Goal: Task Accomplishment & Management: Manage account settings

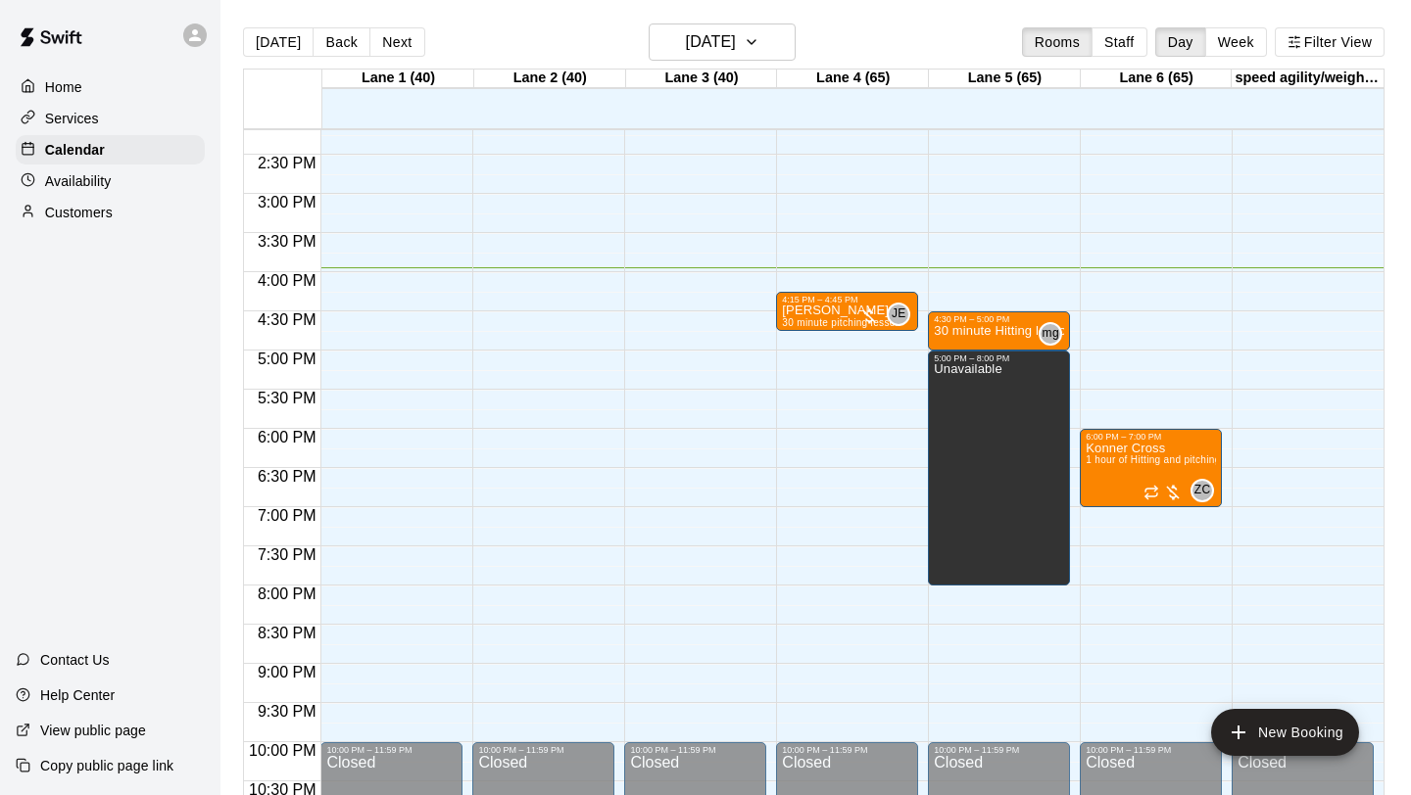
scroll to position [1104, 0]
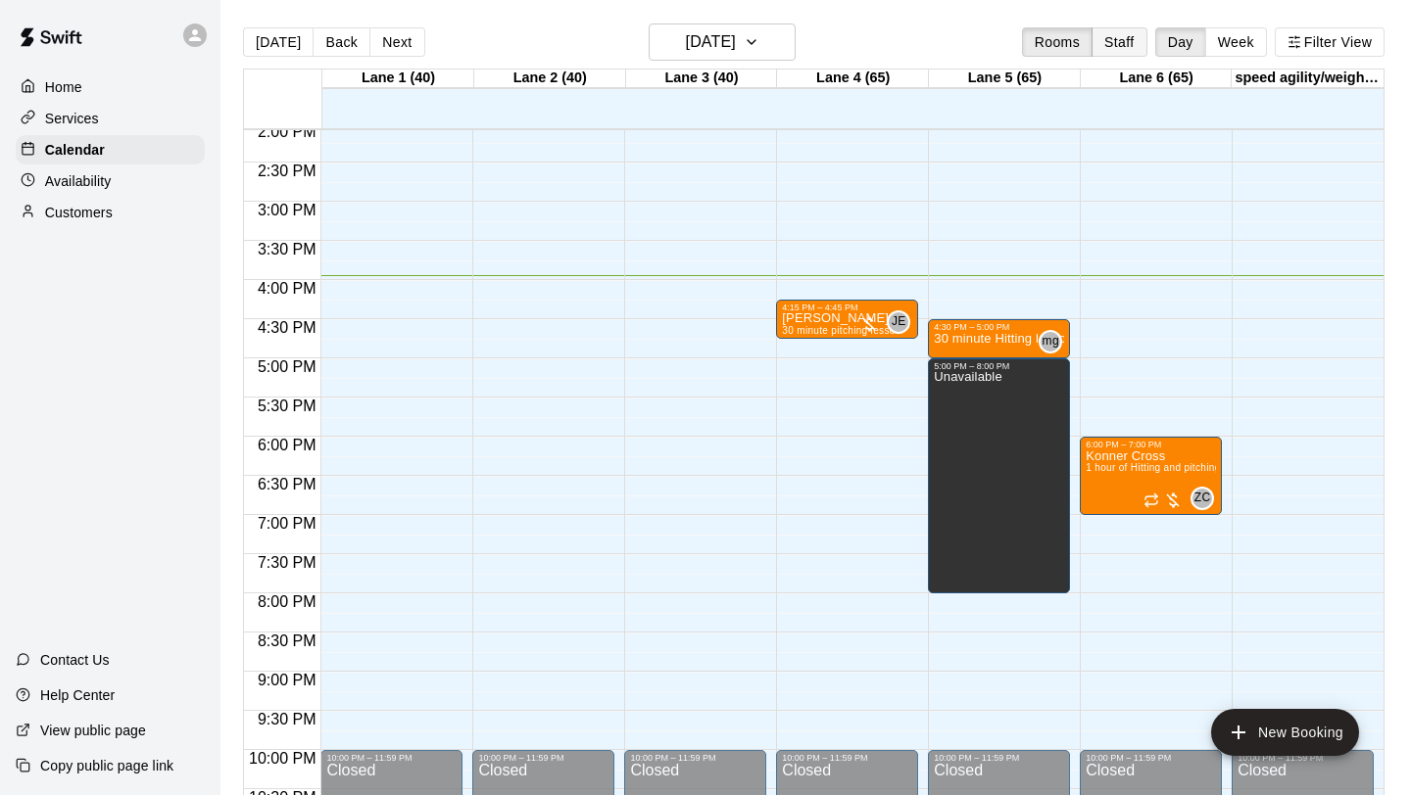
click at [1109, 50] on button "Staff" at bounding box center [1119, 41] width 56 height 29
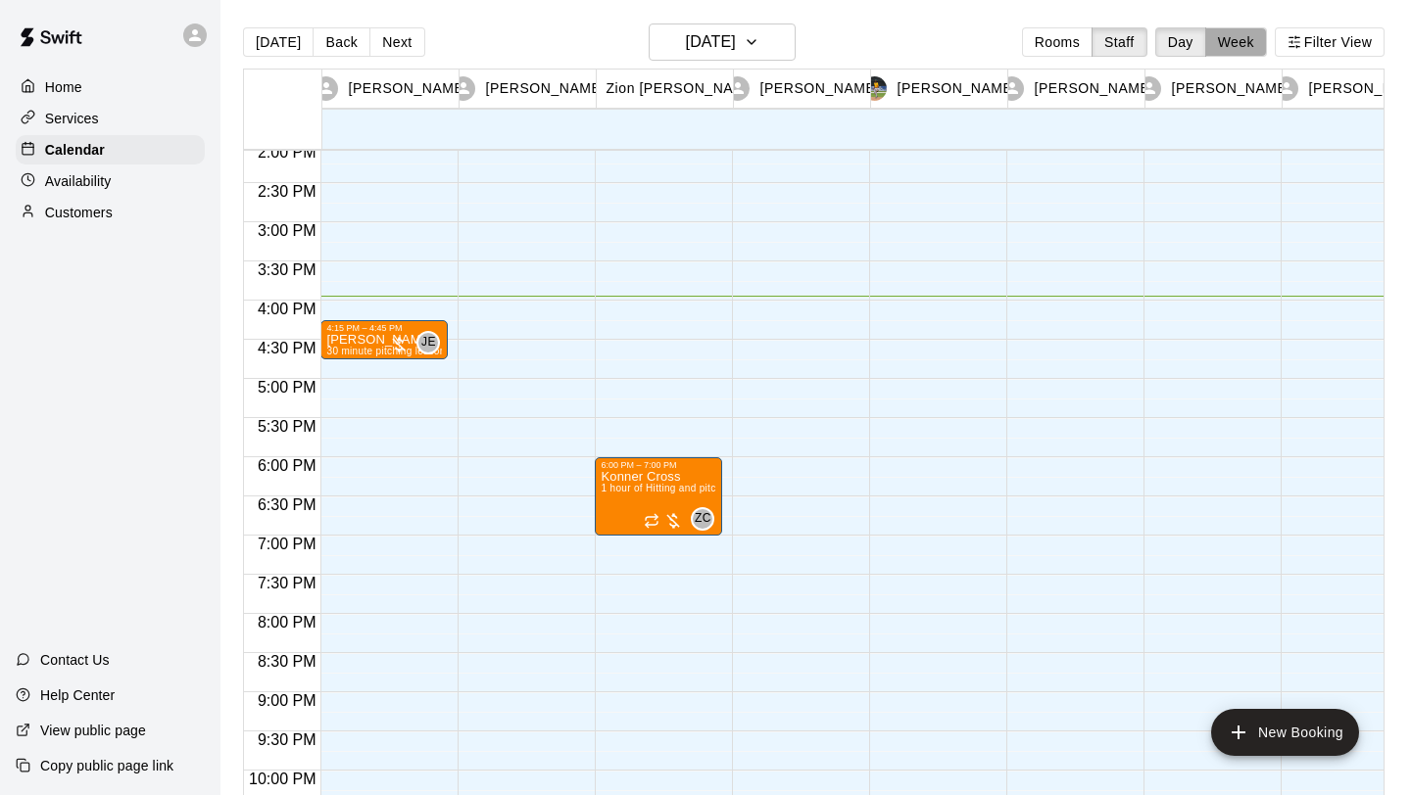
click at [1244, 46] on button "Week" at bounding box center [1236, 41] width 62 height 29
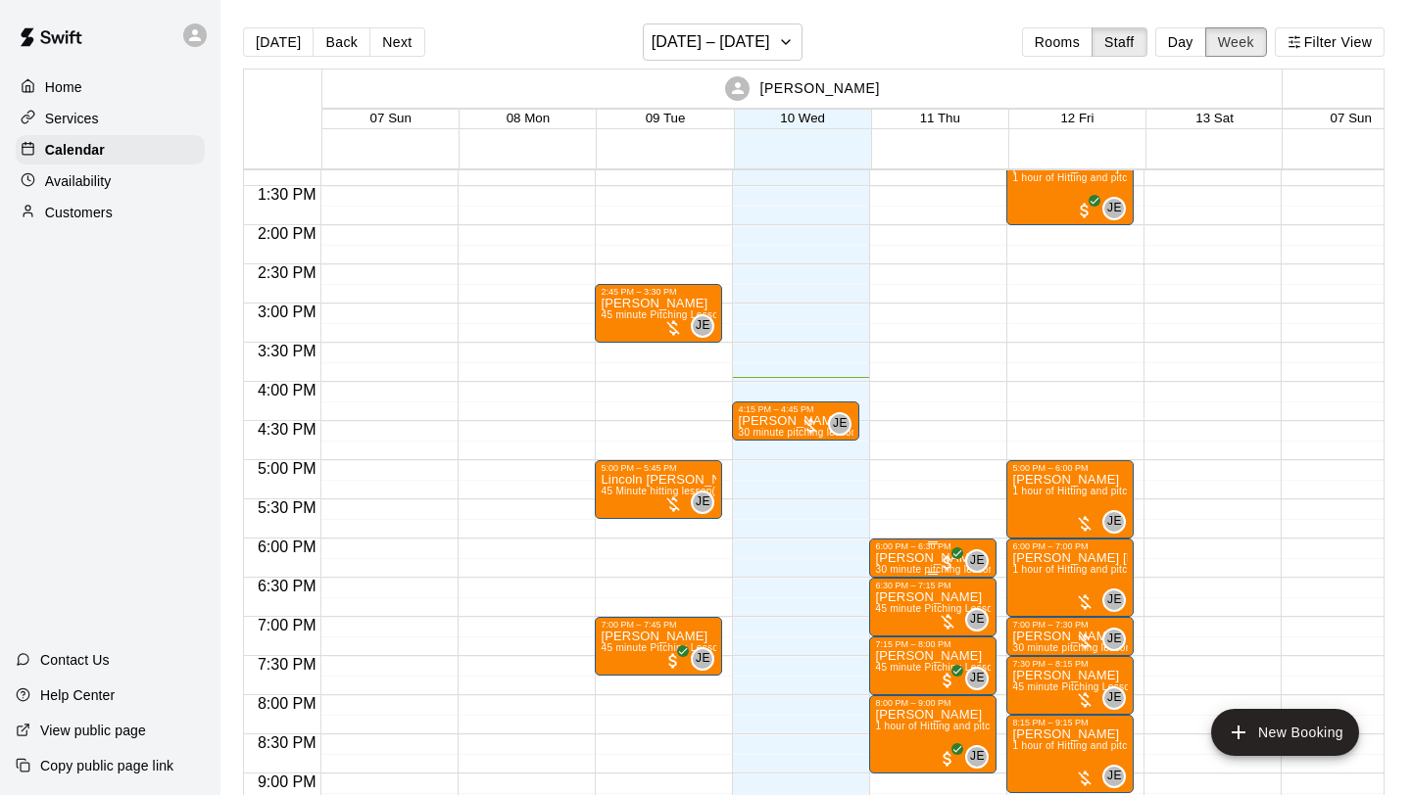
scroll to position [1015, 0]
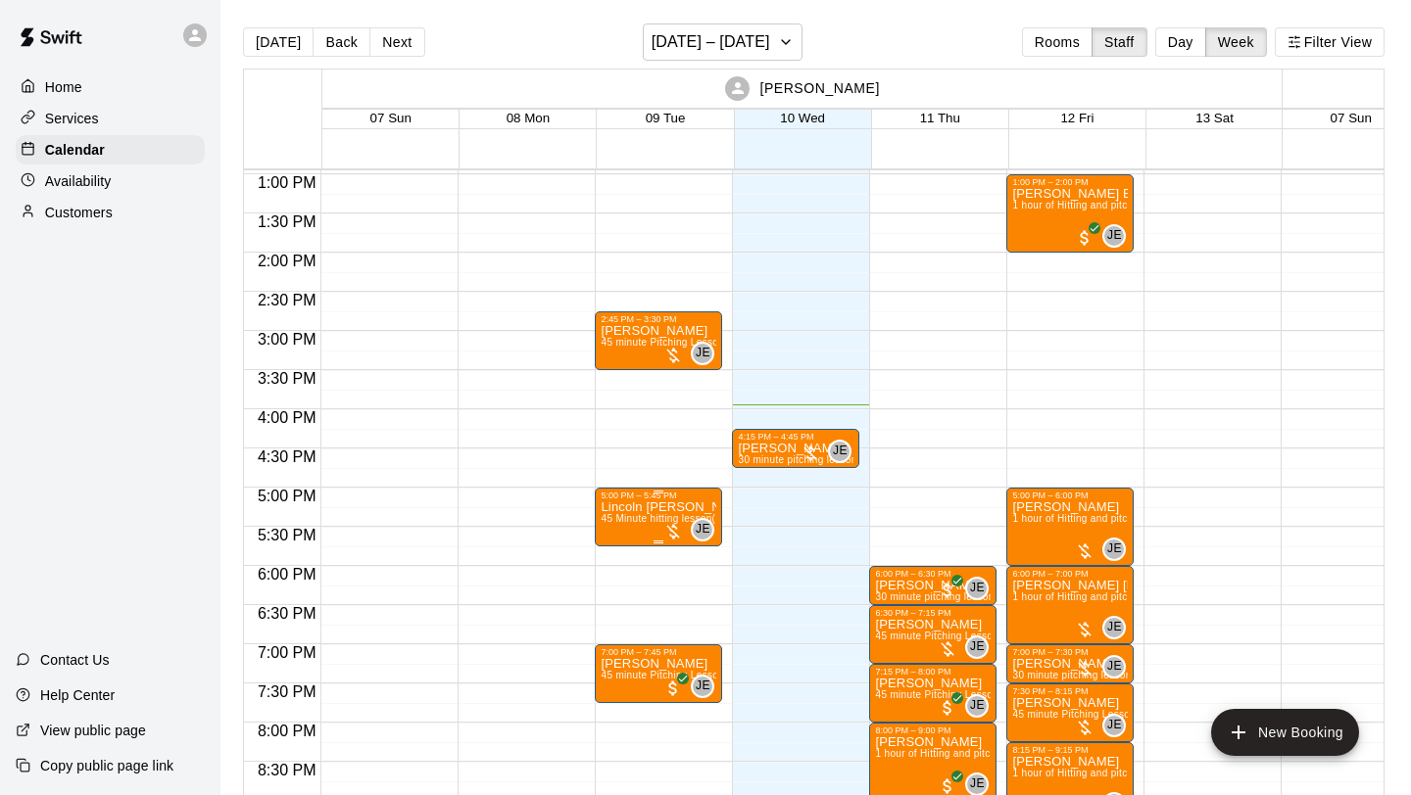
click at [674, 537] on div at bounding box center [673, 532] width 20 height 20
click at [687, 594] on img "edit" at bounding box center [684, 589] width 23 height 23
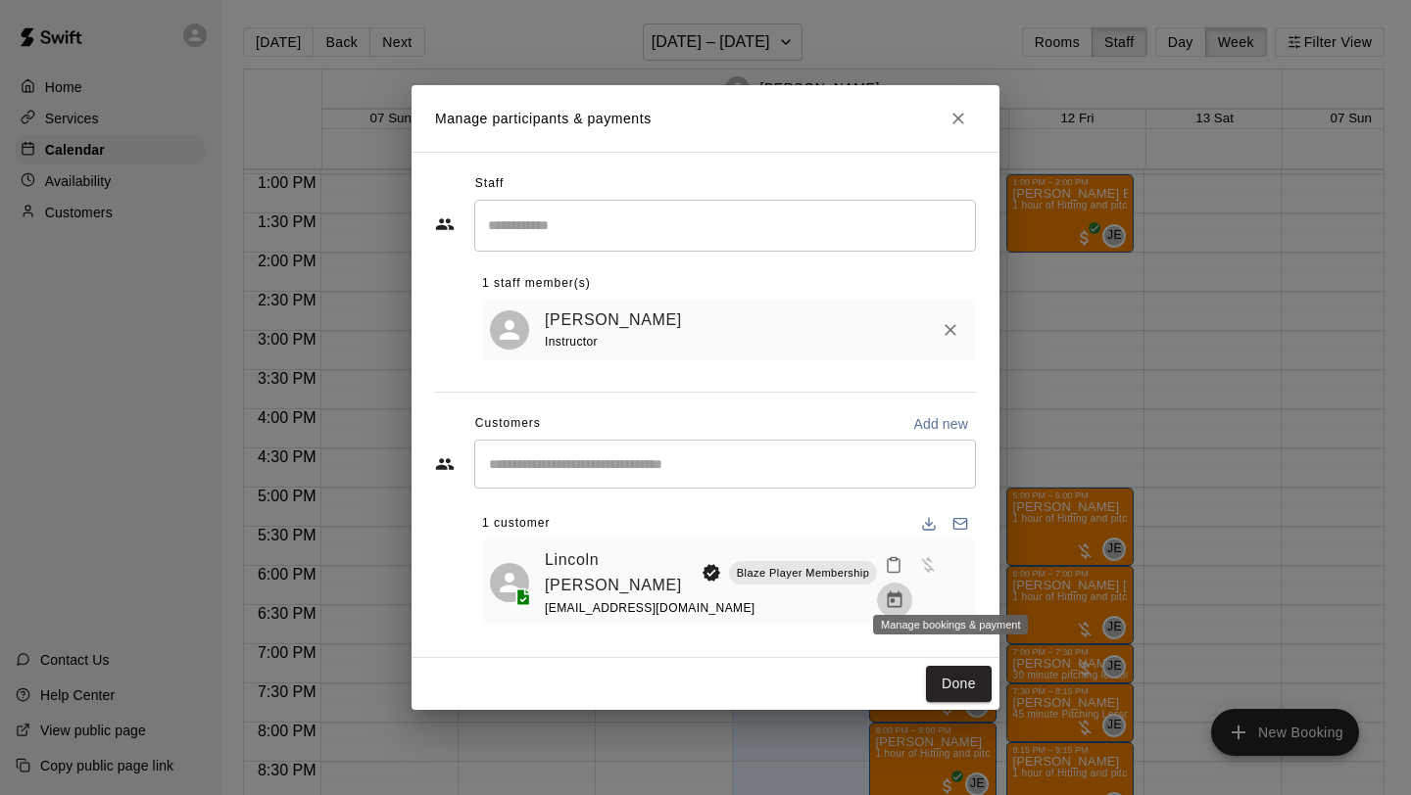
click at [902, 592] on icon "Manage bookings & payment" at bounding box center [894, 600] width 15 height 17
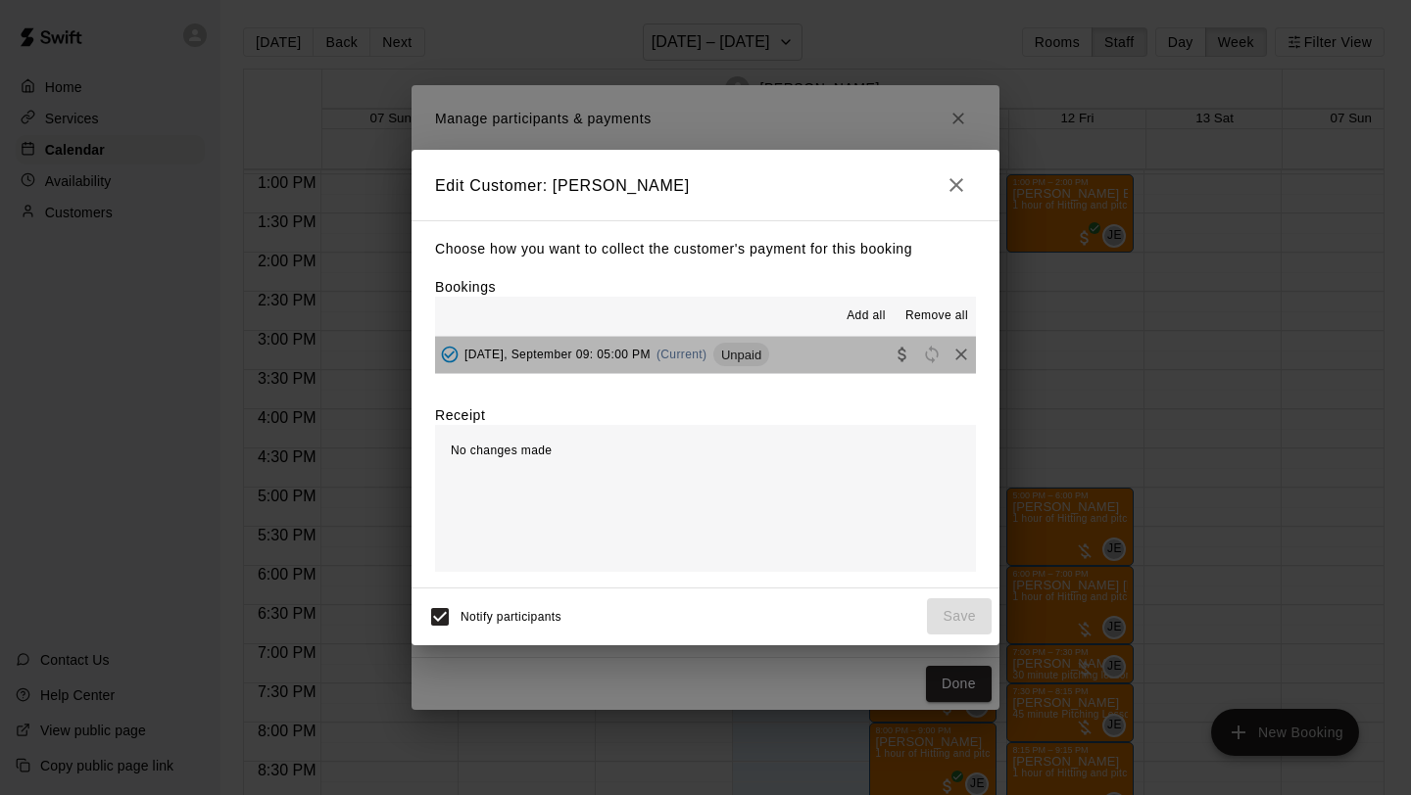
click at [766, 361] on span "Unpaid" at bounding box center [741, 355] width 56 height 15
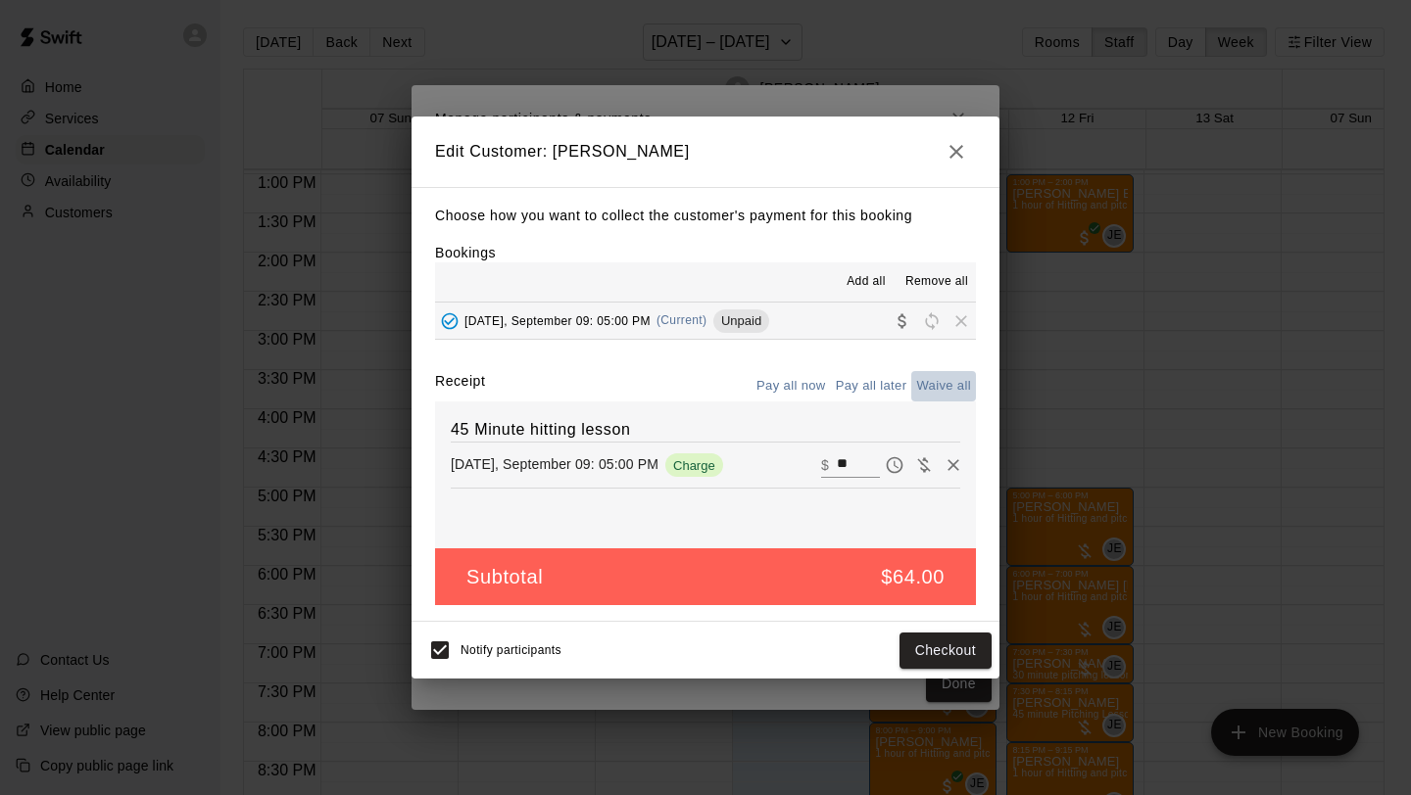
click at [938, 387] on button "Waive all" at bounding box center [943, 386] width 65 height 30
type input "*"
click at [956, 656] on button "Save" at bounding box center [959, 651] width 65 height 36
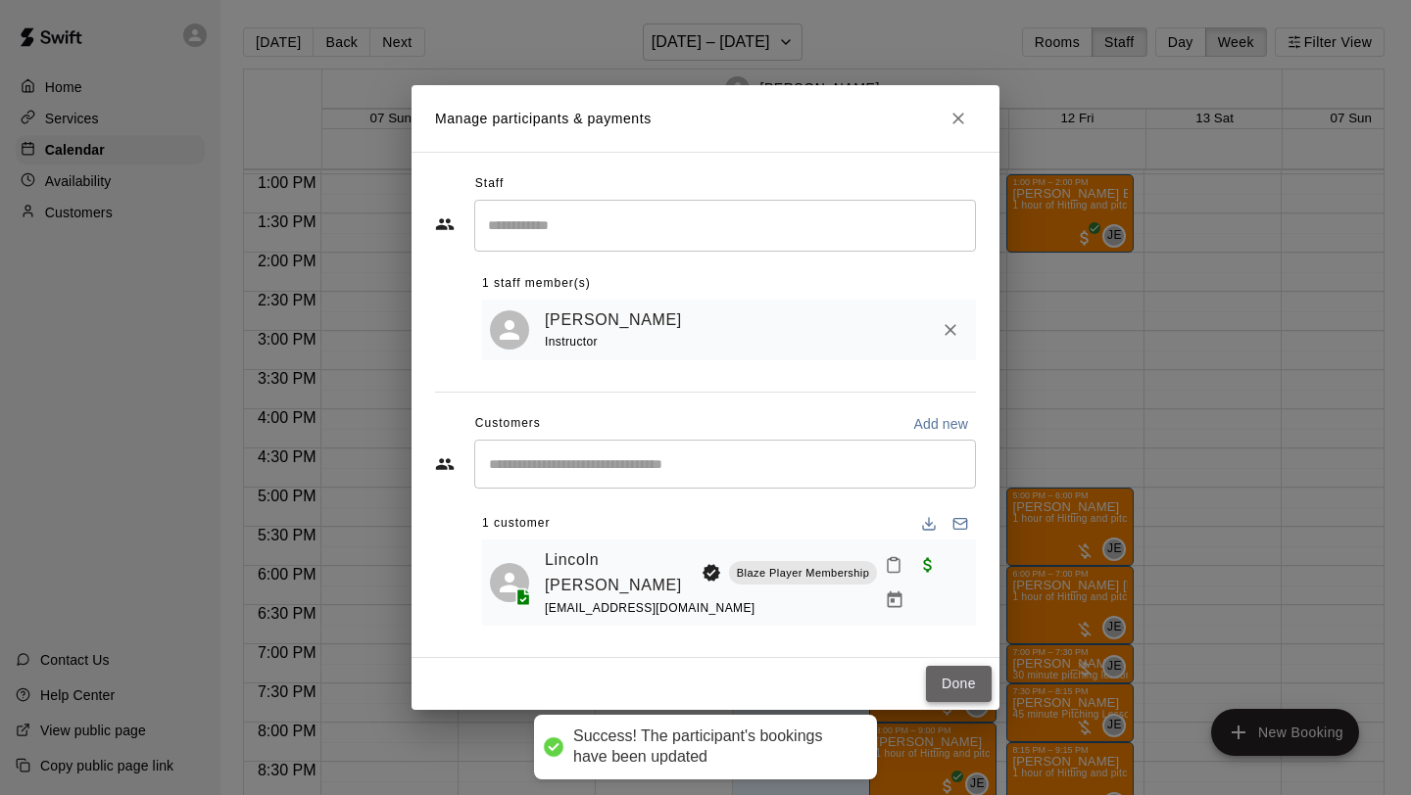
click at [956, 672] on button "Done" at bounding box center [959, 684] width 66 height 36
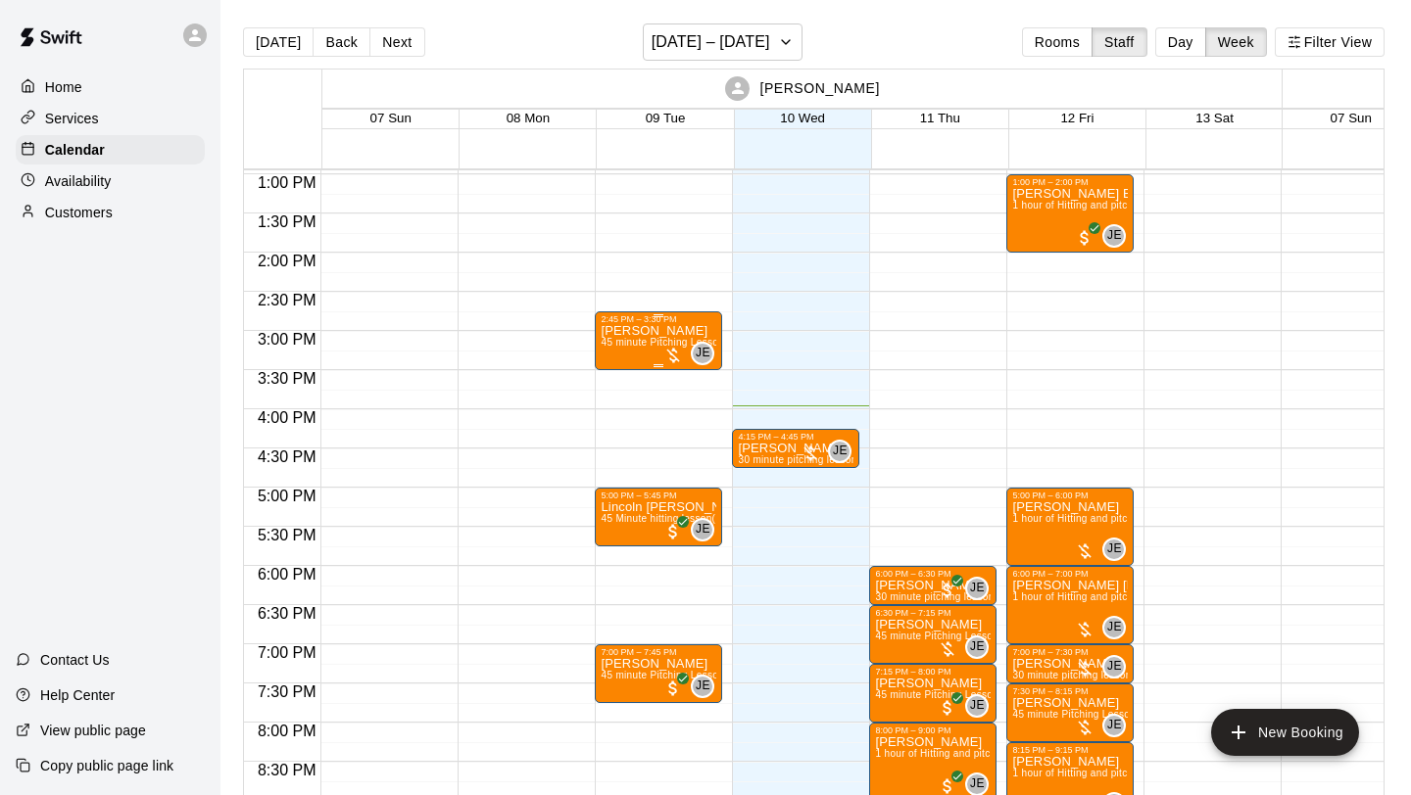
click at [676, 352] on div at bounding box center [673, 356] width 20 height 20
click at [679, 408] on img "edit" at bounding box center [684, 413] width 23 height 23
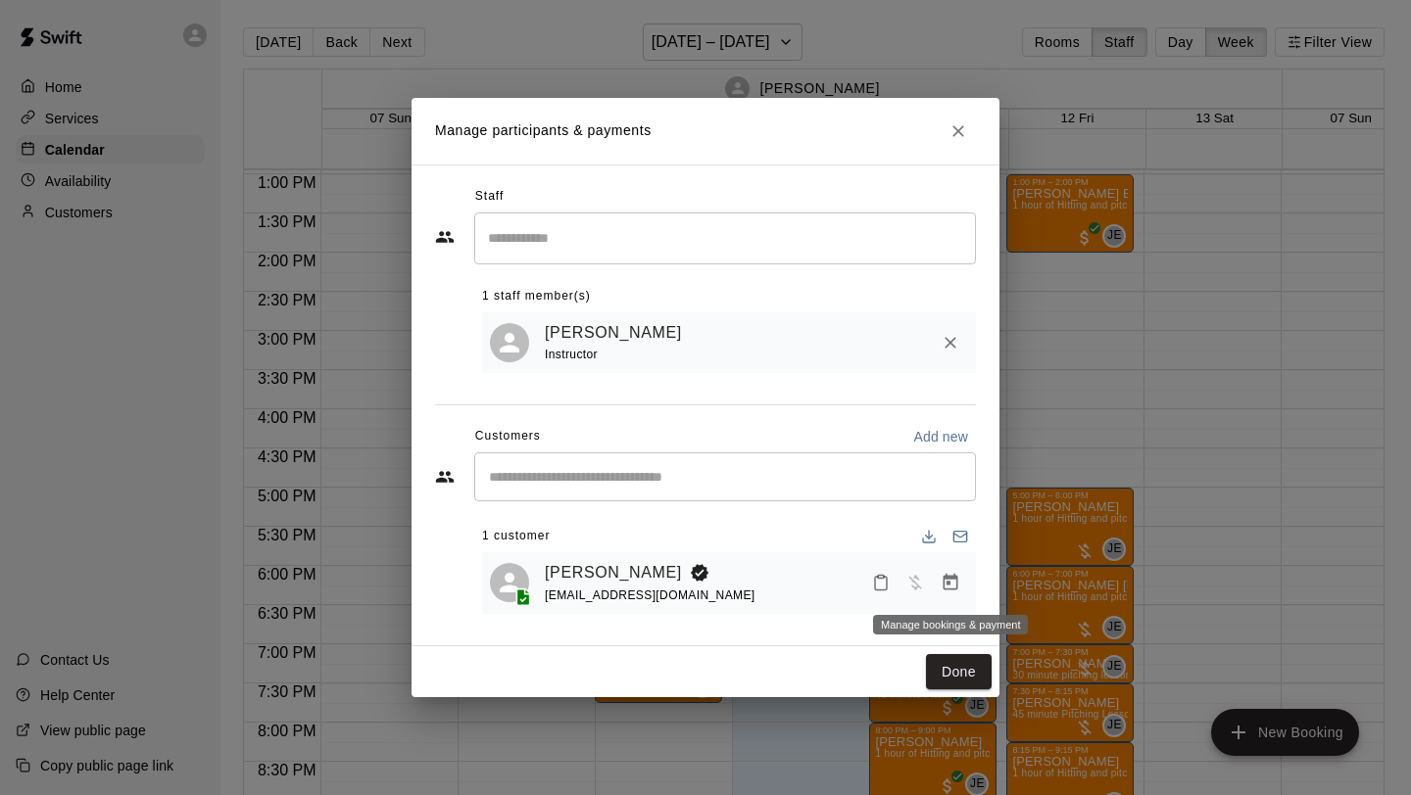
click at [952, 584] on icon "Manage bookings & payment" at bounding box center [950, 583] width 20 height 20
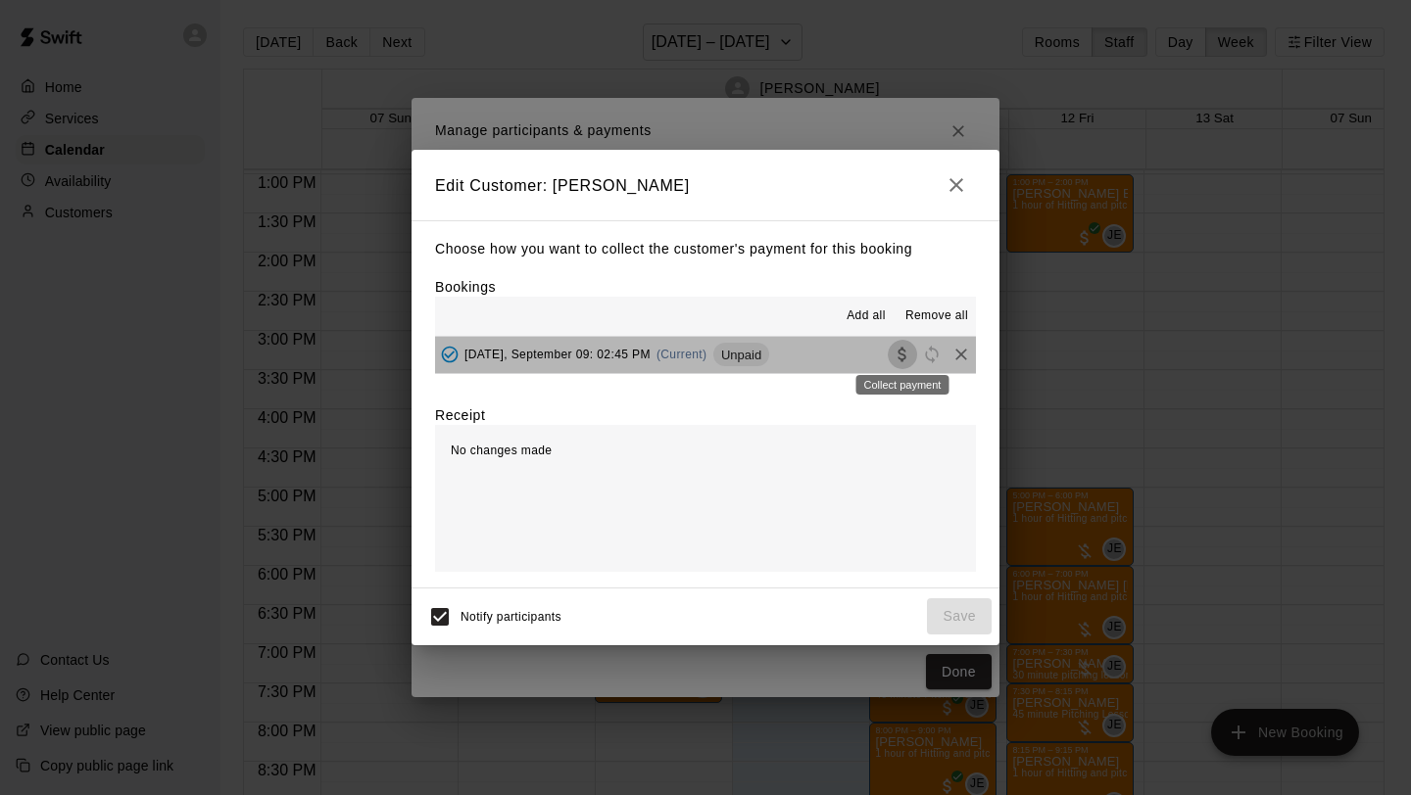
click at [898, 358] on icon "Collect payment" at bounding box center [901, 355] width 8 height 15
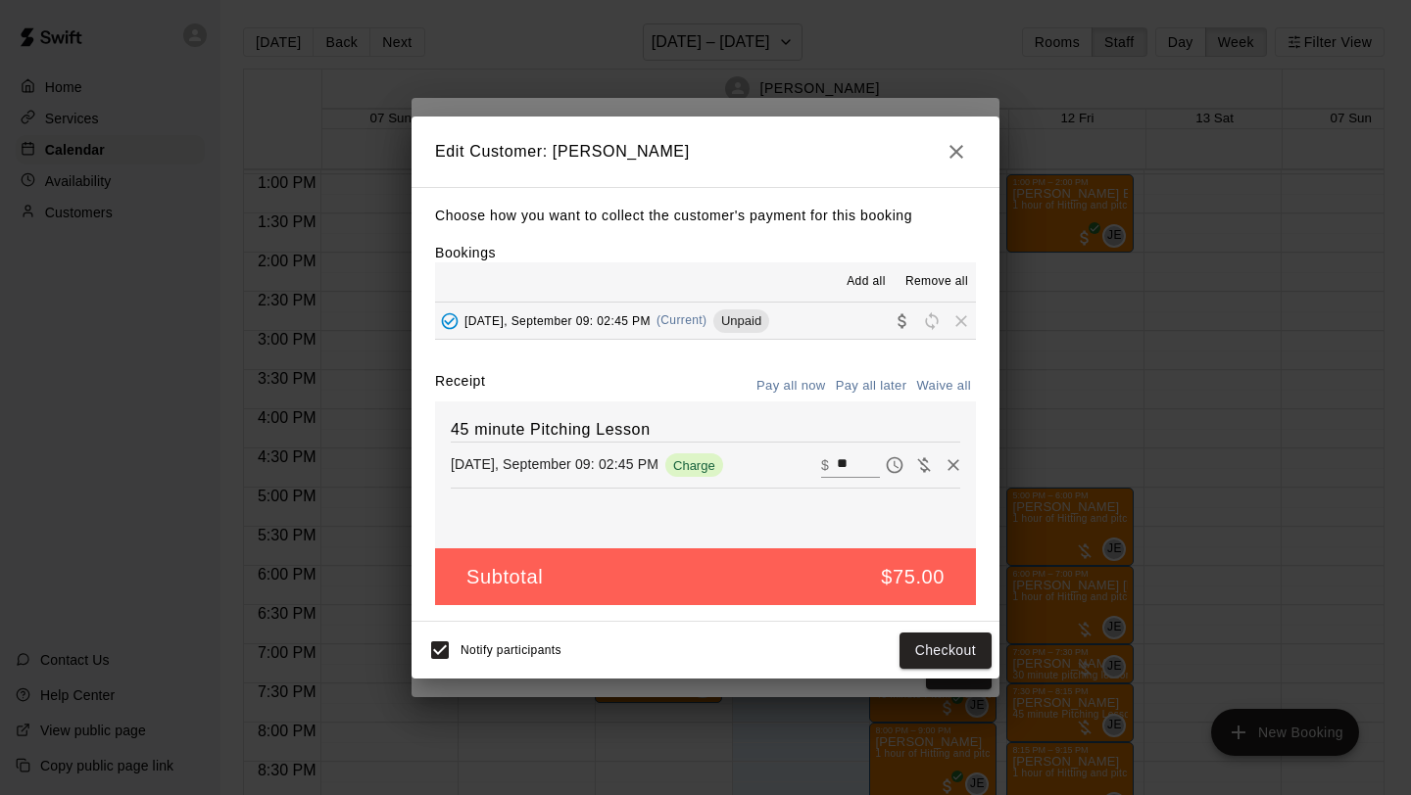
click at [945, 392] on button "Waive all" at bounding box center [943, 386] width 65 height 30
type input "*"
click at [956, 652] on button "Save" at bounding box center [959, 651] width 65 height 36
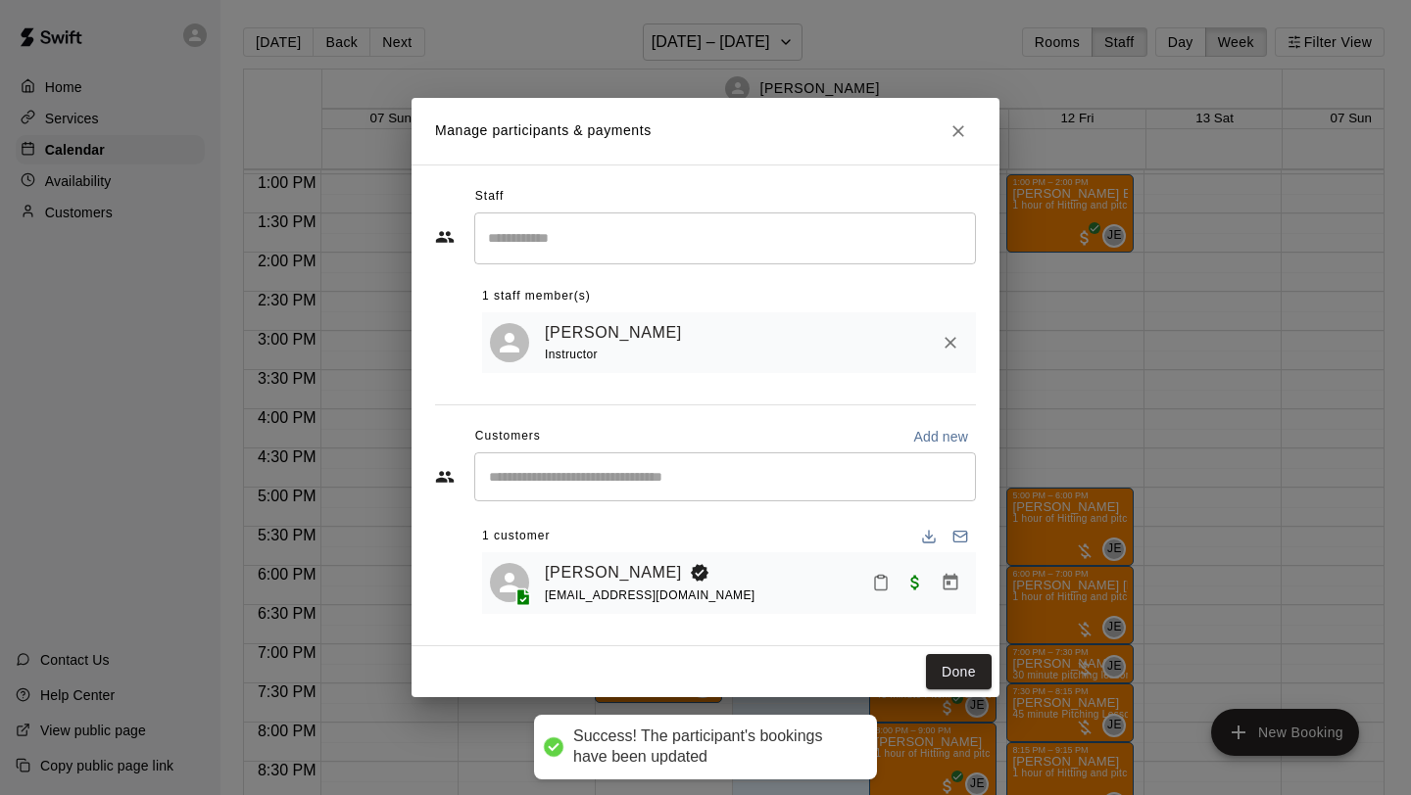
click at [966, 668] on button "Done" at bounding box center [959, 672] width 66 height 36
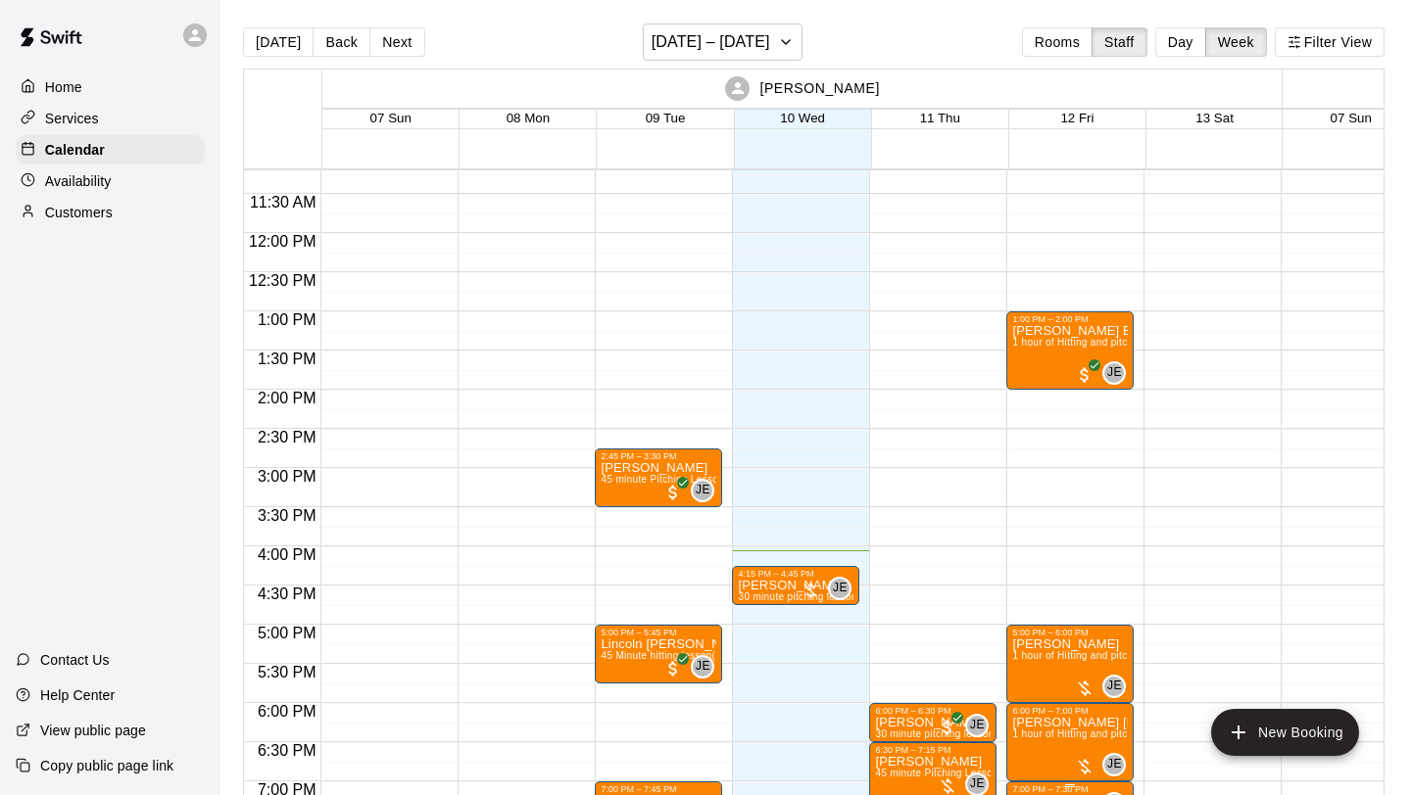
scroll to position [852, 0]
